Goal: Information Seeking & Learning: Learn about a topic

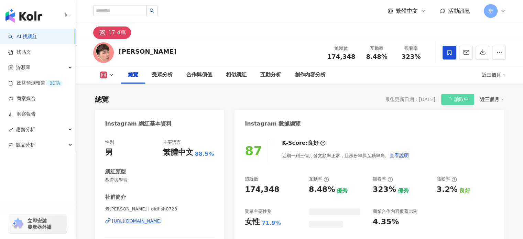
click at [261, 191] on div "174,348" at bounding box center [262, 189] width 34 height 11
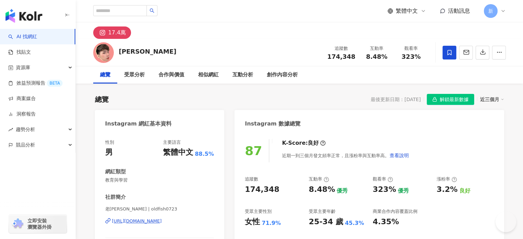
click at [263, 187] on div "174,348" at bounding box center [262, 189] width 34 height 11
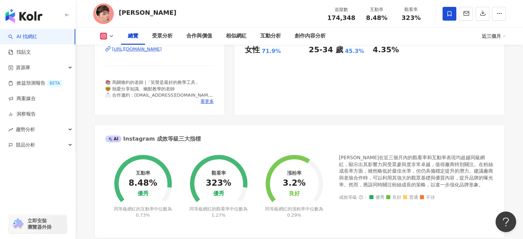
scroll to position [57, 0]
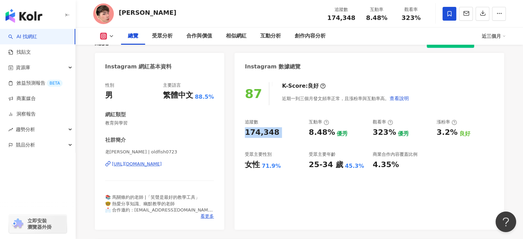
click at [244, 184] on div "87 K-Score : 良好 近期一到三個月發文頻率正常，且漲粉率與互動率高。 查看說明 追蹤數 174,348 互動率 8.48% 優秀 觀看率 323%…" at bounding box center [368, 152] width 269 height 154
click at [373, 129] on div "323%" at bounding box center [384, 132] width 23 height 11
click at [376, 129] on div "323%" at bounding box center [384, 132] width 23 height 11
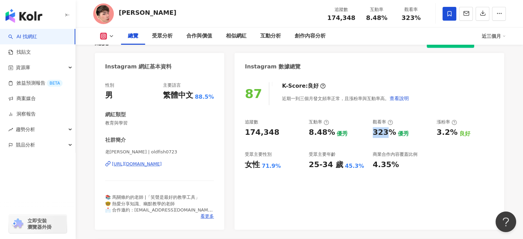
click at [376, 129] on div "323%" at bounding box center [384, 132] width 23 height 11
